Goal: Communication & Community: Answer question/provide support

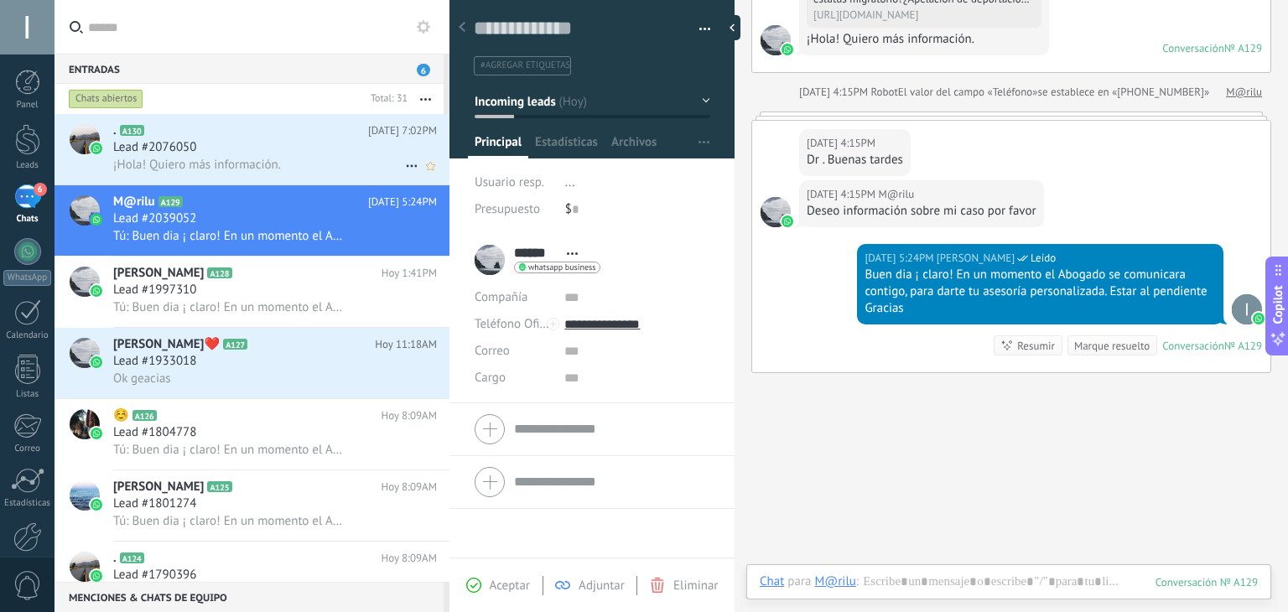
click at [271, 155] on div "Lead #2076050" at bounding box center [275, 147] width 324 height 17
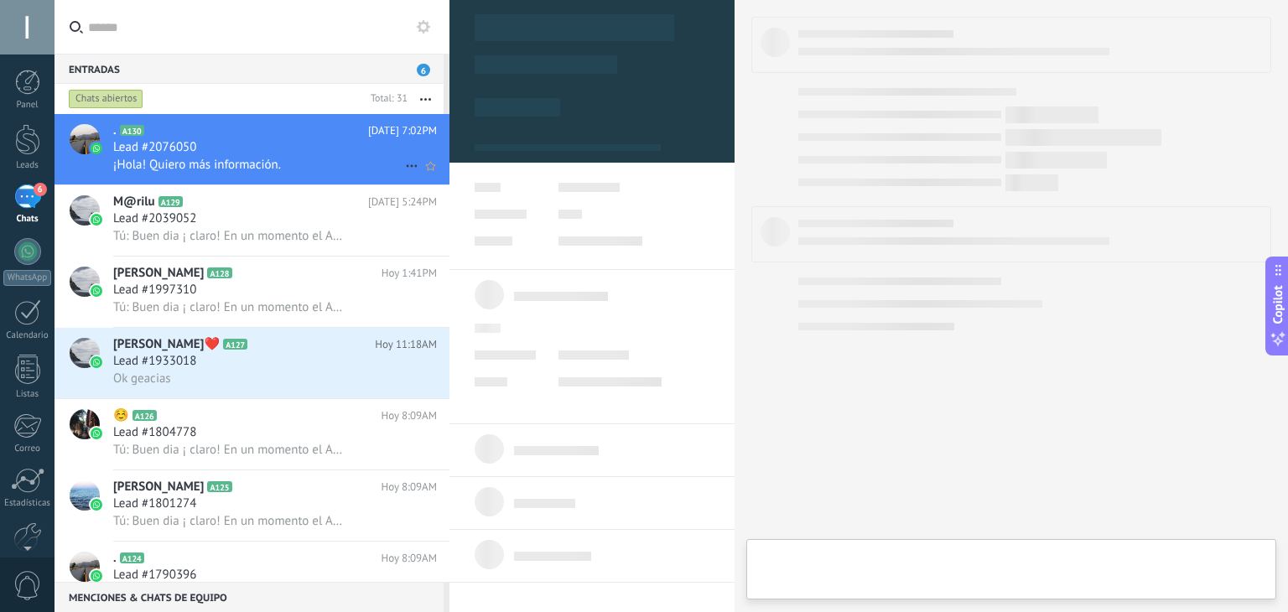
type textarea "**********"
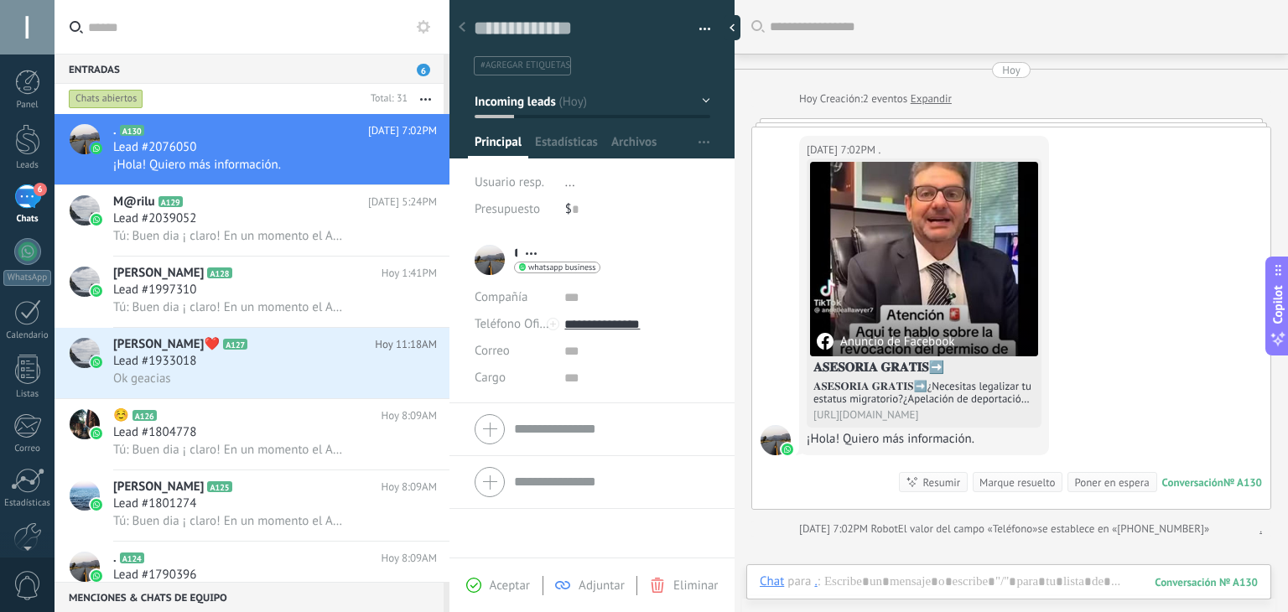
scroll to position [7, 0]
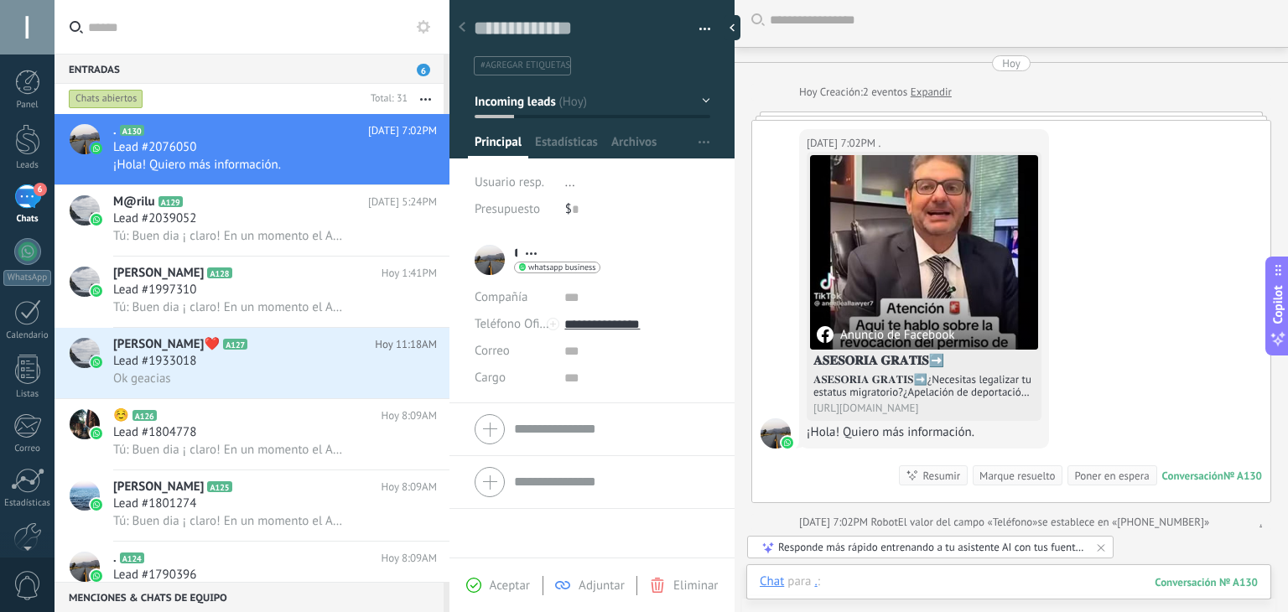
click at [915, 581] on div at bounding box center [1009, 599] width 498 height 50
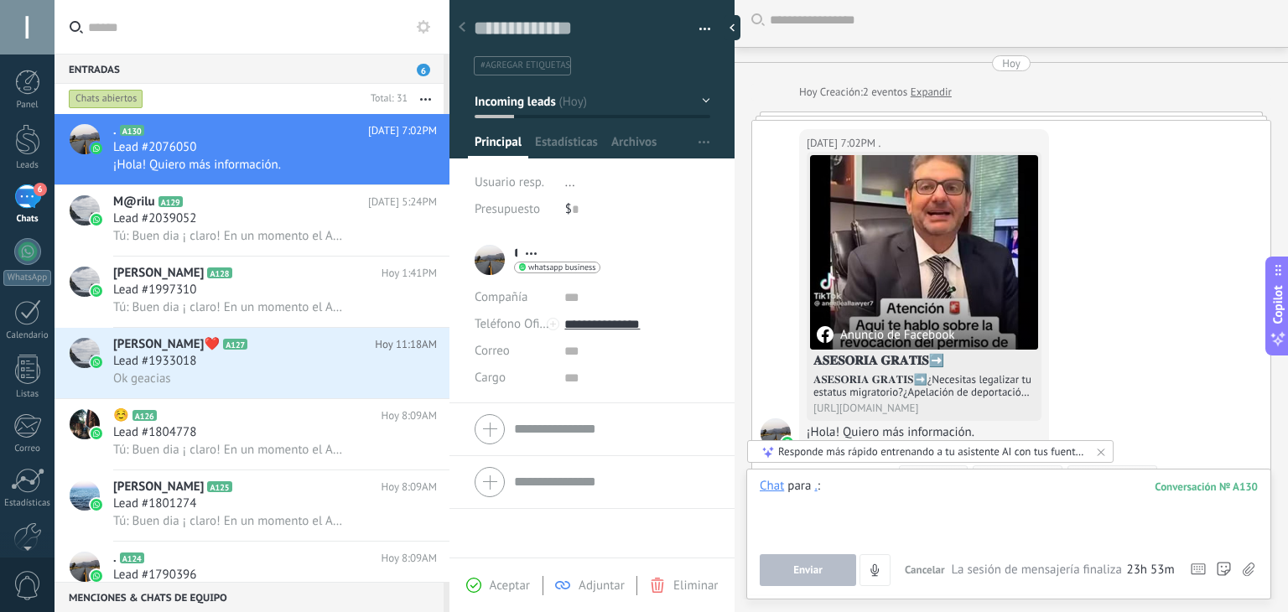
paste div
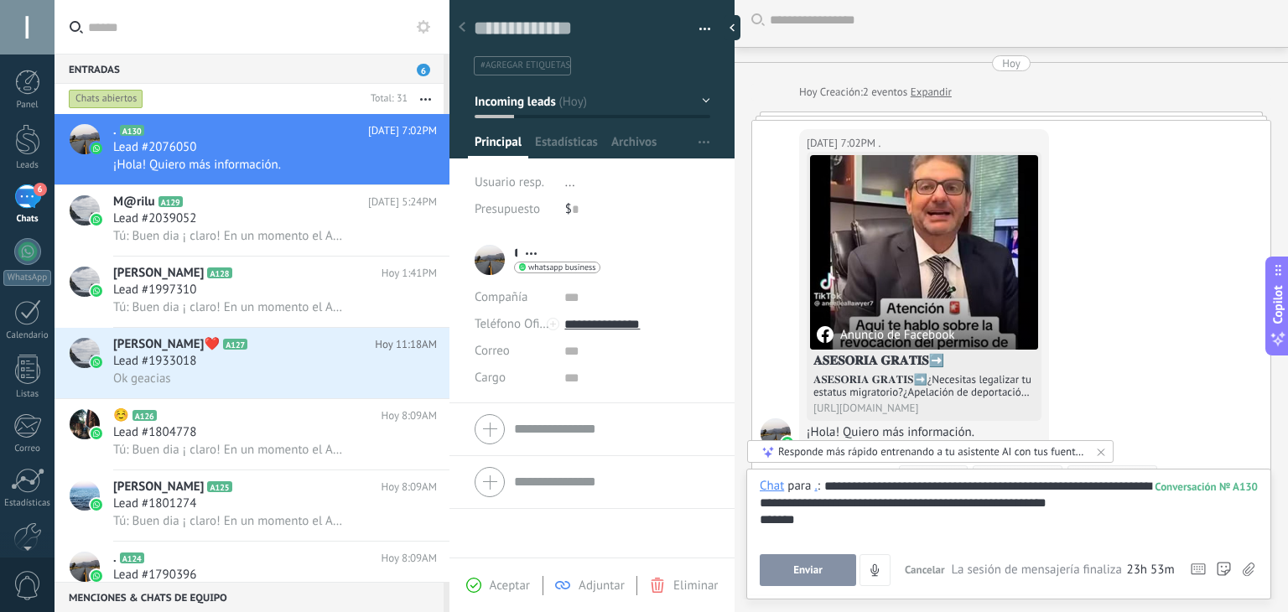
click at [814, 481] on div "Chat para . :" at bounding box center [790, 486] width 60 height 17
click at [808, 568] on span "Enviar" at bounding box center [808, 571] width 29 height 12
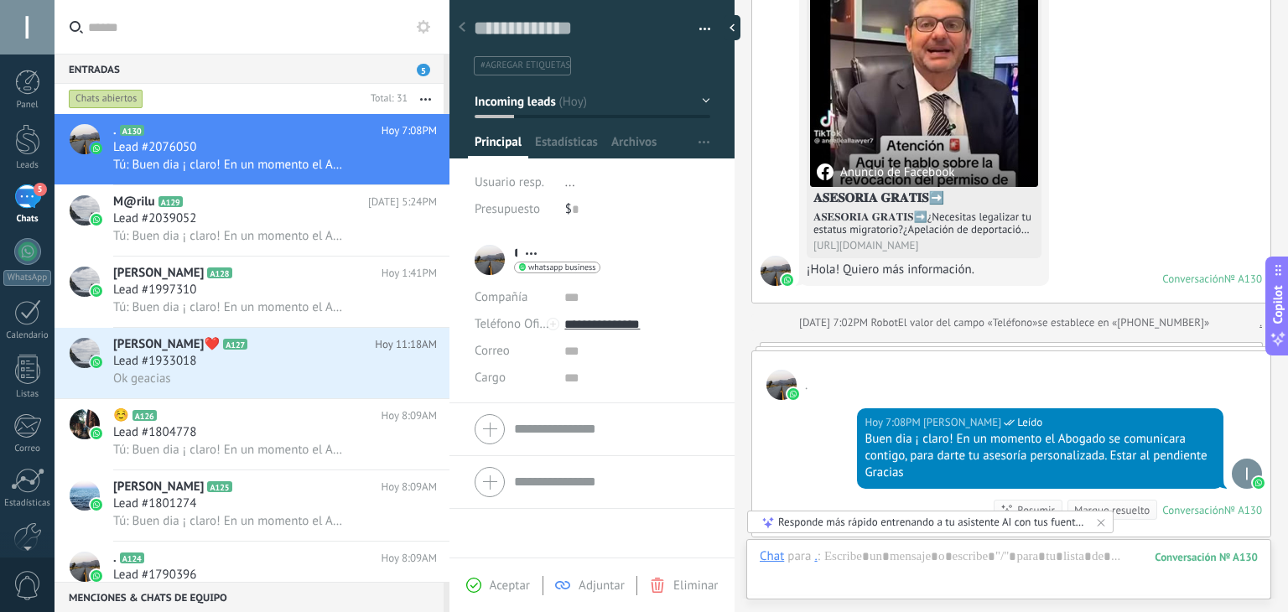
scroll to position [244, 0]
